Goal: Navigation & Orientation: Find specific page/section

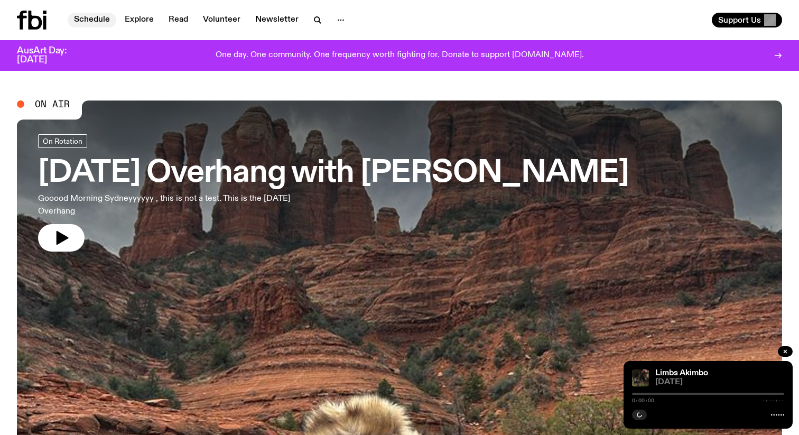
click at [91, 15] on link "Schedule" at bounding box center [92, 20] width 49 height 15
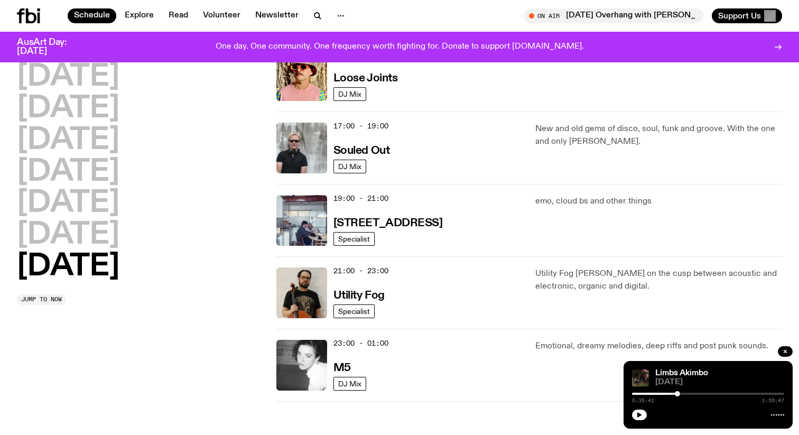
scroll to position [384, 0]
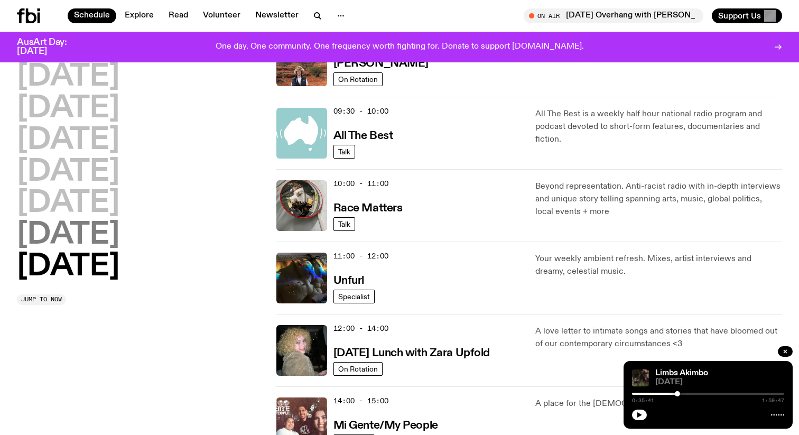
click at [117, 238] on h2 "[DATE]" at bounding box center [68, 235] width 103 height 30
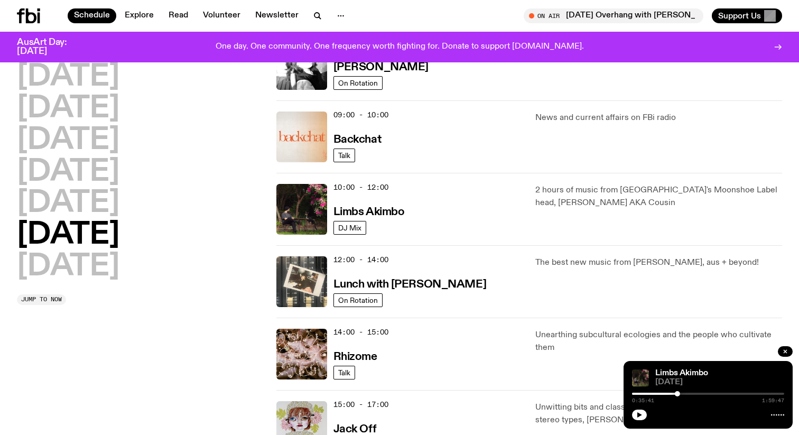
scroll to position [209, 0]
click at [349, 212] on h3 "Limbs Akimbo" at bounding box center [369, 212] width 71 height 11
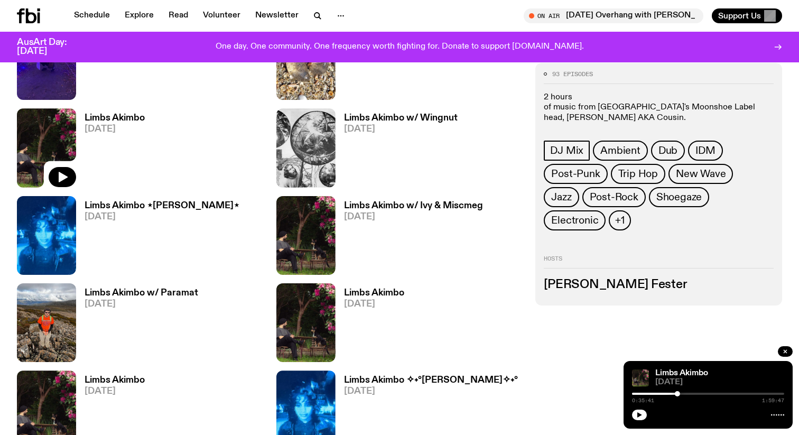
scroll to position [692, 0]
click at [323, 355] on icon "button" at bounding box center [322, 351] width 13 height 13
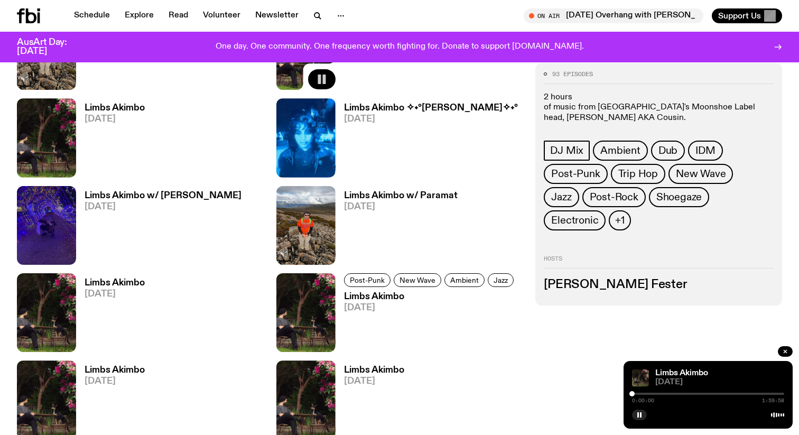
scroll to position [970, 0]
